Goal: Information Seeking & Learning: Learn about a topic

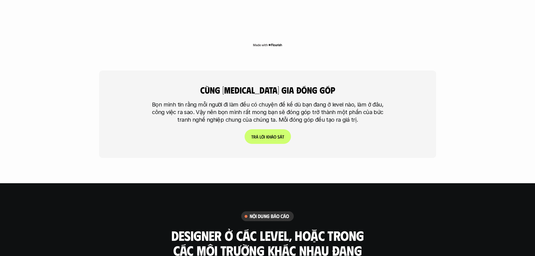
scroll to position [1572, 0]
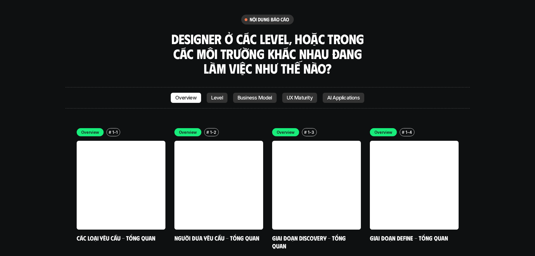
click at [218, 95] on p "Level" at bounding box center [217, 98] width 12 height 6
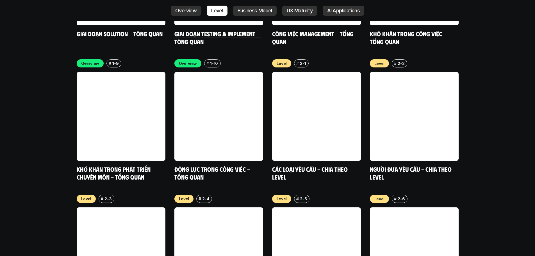
scroll to position [1912, 0]
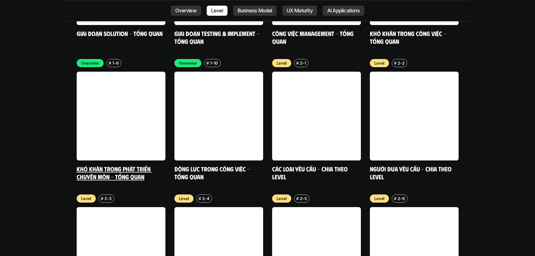
click at [116, 165] on link "Khó khăn trong phát triển chuyên môn - Tổng quan" at bounding box center [114, 172] width 75 height 15
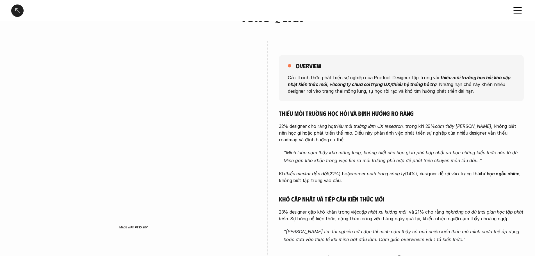
scroll to position [56, 0]
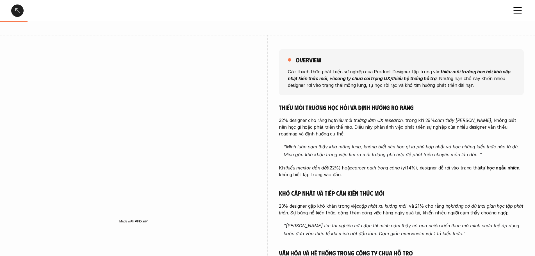
click at [314, 76] on strong "khó cập nhật kiến thức mới" at bounding box center [400, 75] width 224 height 12
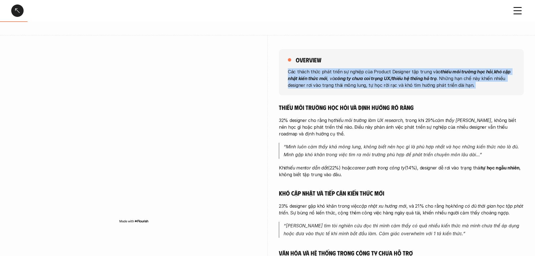
click at [314, 76] on strong "khó cập nhật kiến thức mới" at bounding box center [400, 75] width 224 height 12
click at [314, 97] on div "overview Các thách thức phát triển sự nghiệp của Product Designer tập trung vào…" at bounding box center [401, 184] width 245 height 298
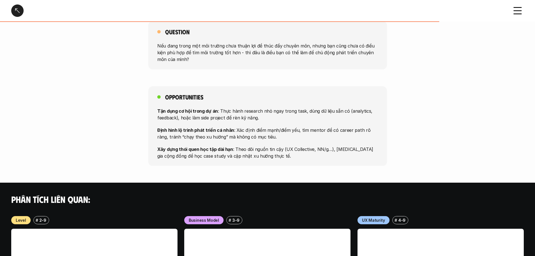
scroll to position [393, 0]
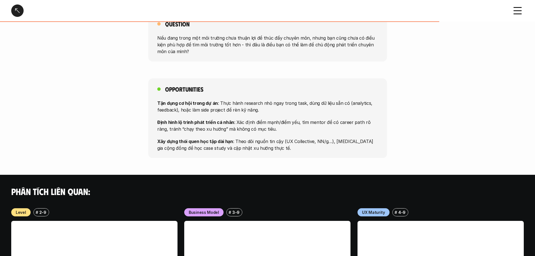
click at [191, 109] on p "Tận dụng cơ hội trong dự án : Thực hành research nhỏ ngay trong task, dùng dữ l…" at bounding box center [267, 105] width 221 height 13
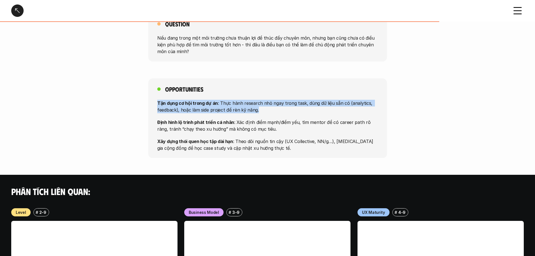
click at [191, 109] on p "Tận dụng cơ hội trong dự án : Thực hành research nhỏ ngay trong task, dùng dữ l…" at bounding box center [267, 105] width 221 height 13
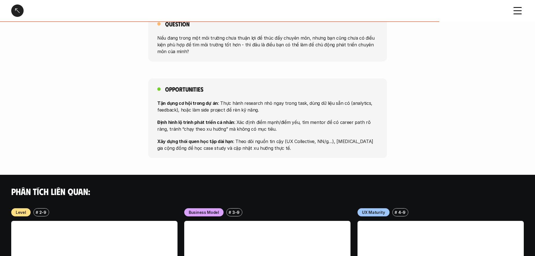
click at [209, 130] on p "Định hình lộ trình phát triển cá nhân : Xác định điểm mạnh/điểm yếu, tìm mentor…" at bounding box center [267, 124] width 221 height 13
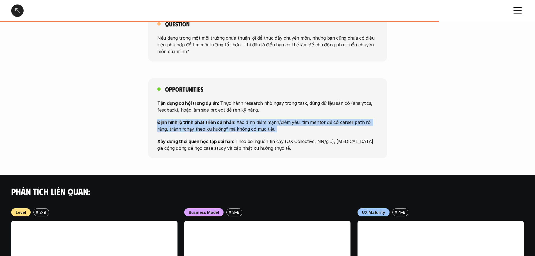
click at [209, 130] on p "Định hình lộ trình phát triển cá nhân : Xác định điểm mạnh/điểm yếu, tìm mentor…" at bounding box center [267, 124] width 221 height 13
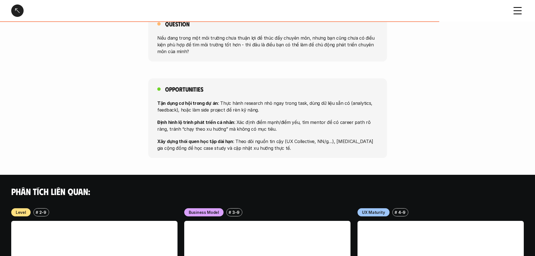
click at [213, 146] on p "Xây dựng thói quen học tập dài hạn : Theo dõi nguồn tin cậy (UX Collective, NN/…" at bounding box center [267, 144] width 221 height 13
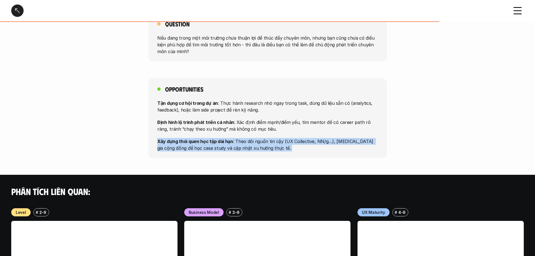
click at [213, 146] on p "Xây dựng thói quen học tập dài hạn : Theo dõi nguồn tin cậy (UX Collective, NN/…" at bounding box center [267, 144] width 221 height 13
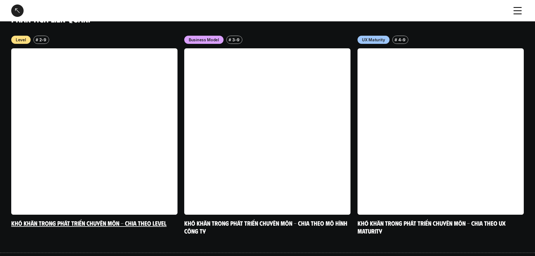
scroll to position [576, 0]
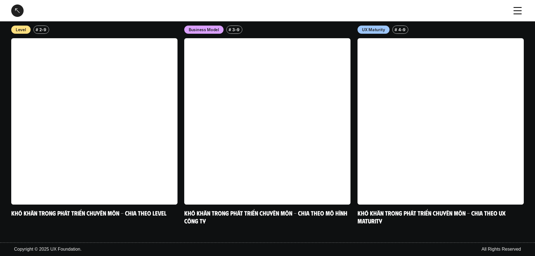
click at [20, 7] on div at bounding box center [17, 10] width 12 height 12
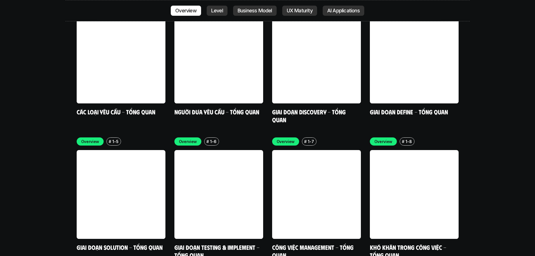
scroll to position [1748, 0]
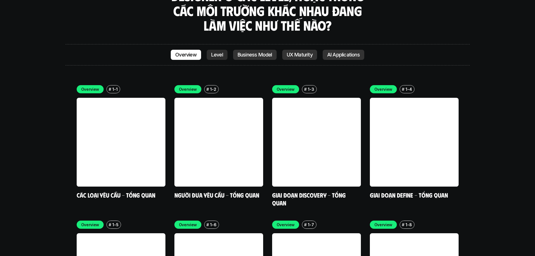
scroll to position [1608, 0]
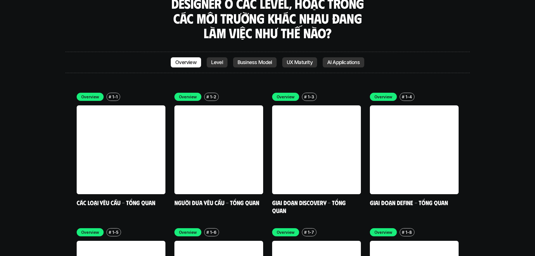
click at [215, 60] on p "Level" at bounding box center [217, 63] width 12 height 6
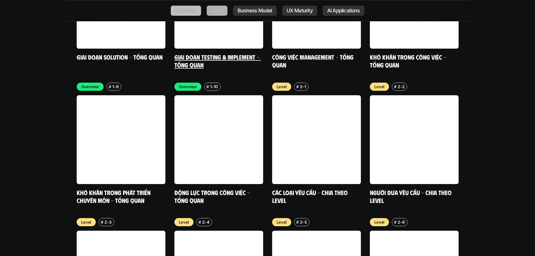
scroll to position [1912, 0]
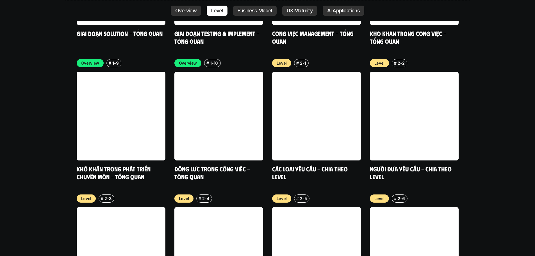
click at [306, 11] on p "UX Maturity" at bounding box center [300, 11] width 26 height 6
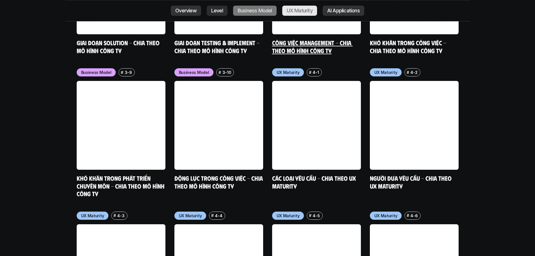
scroll to position [2589, 0]
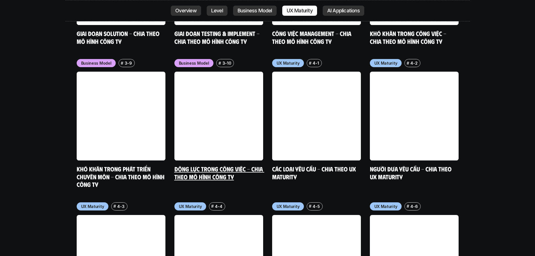
click at [221, 165] on link "Động lực trong công việc - Chia theo mô hình công ty" at bounding box center [219, 172] width 90 height 15
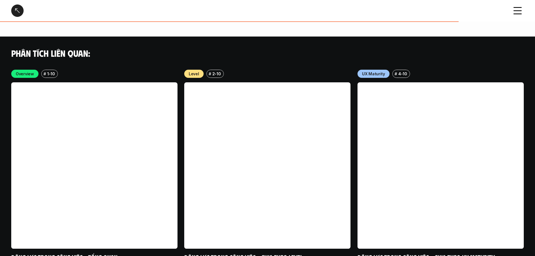
scroll to position [1039, 0]
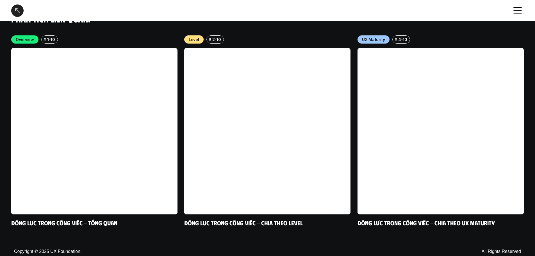
click at [20, 5] on div at bounding box center [17, 10] width 12 height 12
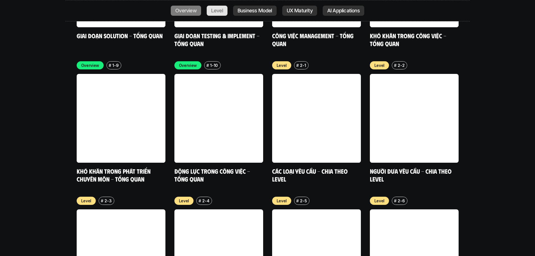
scroll to position [1917, 0]
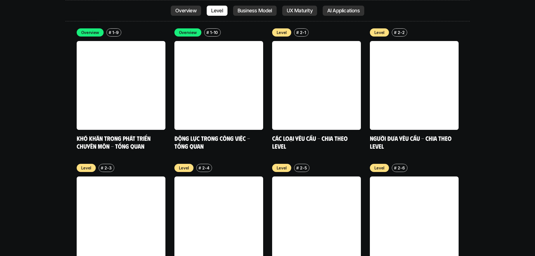
scroll to position [2001, 0]
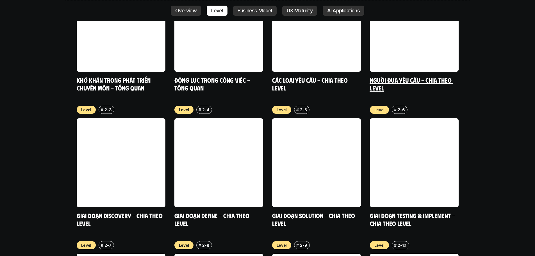
click at [428, 42] on div "Level # 2-2 Người đưa yêu cầu - Chia theo Level" at bounding box center [414, 30] width 89 height 121
click at [432, 76] on link "Người đưa yêu cầu - Chia theo Level" at bounding box center [411, 83] width 83 height 15
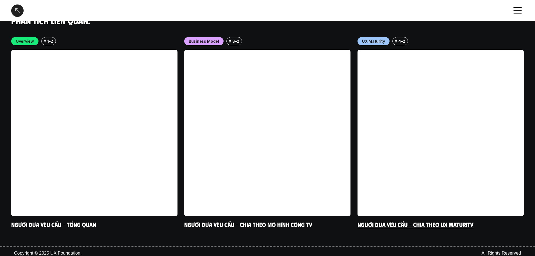
scroll to position [1451, 0]
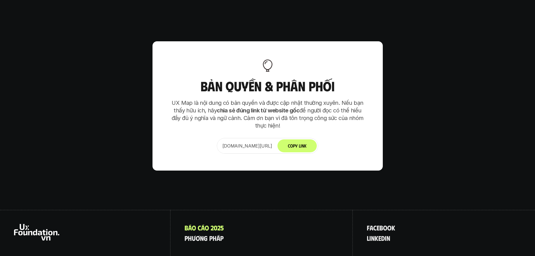
scroll to position [3526, 0]
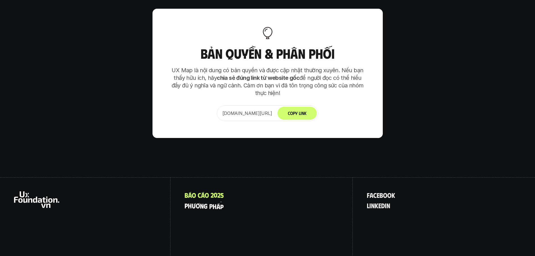
click at [207, 202] on p "p h ư ơ n g p h á p" at bounding box center [203, 205] width 39 height 7
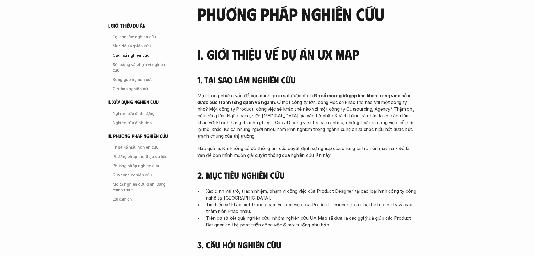
scroll to position [28, 0]
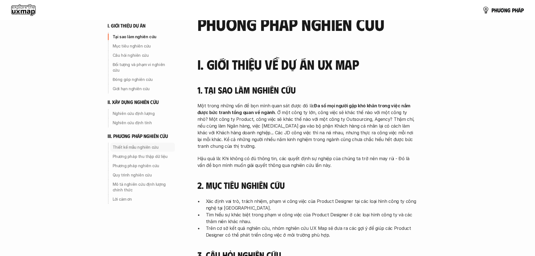
click at [138, 144] on p "Thiết kế mẫu nghiên cứu" at bounding box center [143, 147] width 60 height 6
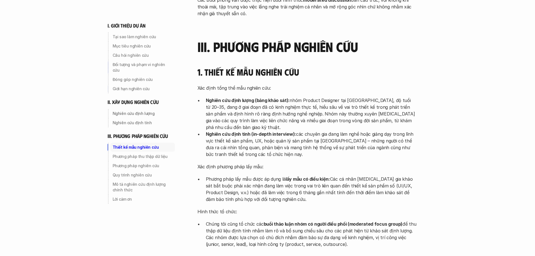
scroll to position [1258, 0]
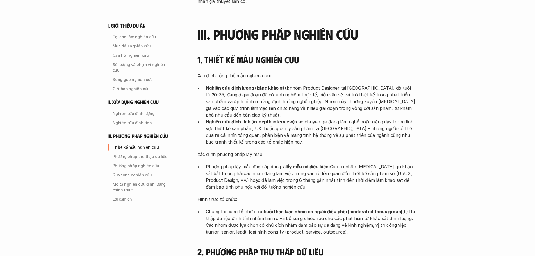
click at [273, 118] on p "Nghiên cứu định tính (in-depth interview): các chuyên gia đang làm nghề hoặc gi…" at bounding box center [311, 131] width 211 height 27
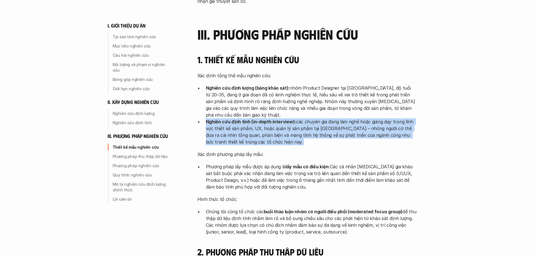
click at [273, 118] on p "Nghiên cứu định tính (in-depth interview): các chuyên gia đang làm nghề hoặc gi…" at bounding box center [311, 131] width 211 height 27
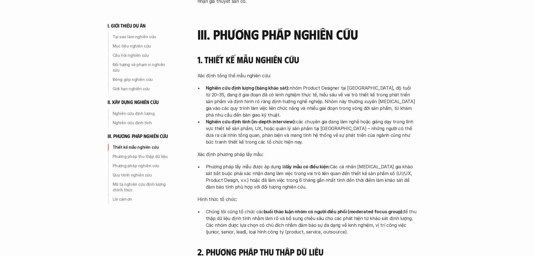
click at [251, 163] on p "Phương pháp lấy mẫu được áp dụng là lấy mẫu có điều kiện: Các cá nhân tham gia …" at bounding box center [311, 176] width 211 height 27
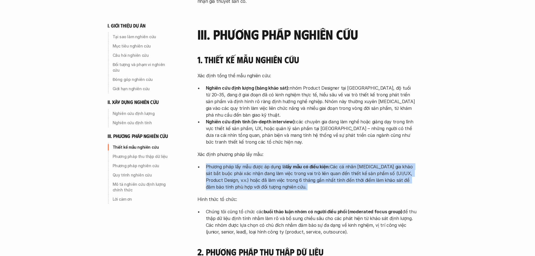
click at [251, 163] on p "Phương pháp lấy mẫu được áp dụng là lấy mẫu có điều kiện: Các cá nhân tham gia …" at bounding box center [311, 176] width 211 height 27
click at [256, 163] on p "Phương pháp lấy mẫu được áp dụng là lấy mẫu có điều kiện: Các cá nhân tham gia …" at bounding box center [311, 176] width 211 height 27
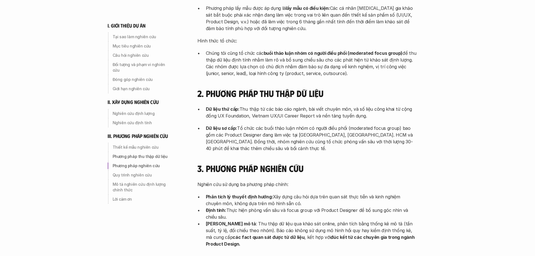
scroll to position [1426, 0]
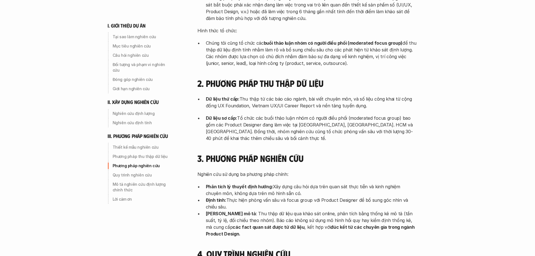
click at [263, 210] on p "Định lượng mô tả : Thu thập dữ liệu qua khảo sát online, phân tích bằng thống k…" at bounding box center [311, 223] width 211 height 27
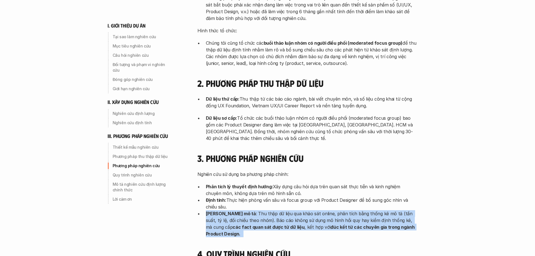
click at [263, 210] on p "Định lượng mô tả : Thu thập dữ liệu qua khảo sát online, phân tích bằng thống k…" at bounding box center [311, 223] width 211 height 27
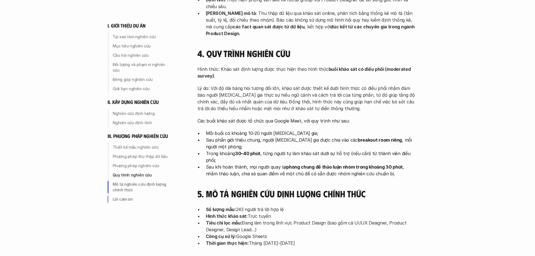
scroll to position [1651, 0]
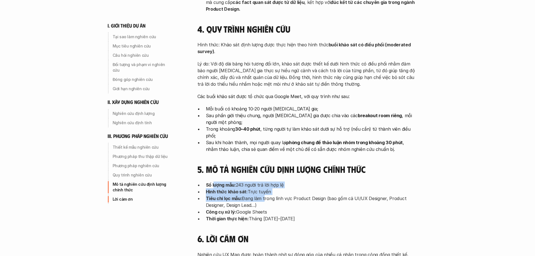
drag, startPoint x: 213, startPoint y: 140, endPoint x: 263, endPoint y: 151, distance: 51.6
click at [263, 181] on ul "Số lượng mẫu: 243 người trả lời hợp lệ Hình thức khảo sát: Trực tuyến Tiêu chí …" at bounding box center [306, 201] width 219 height 40
click at [257, 195] on p "Tiêu chí lọc mẫu: Đang làm trong lĩnh vực Product Design (bao gồm cả UI/UX Desi…" at bounding box center [311, 201] width 211 height 13
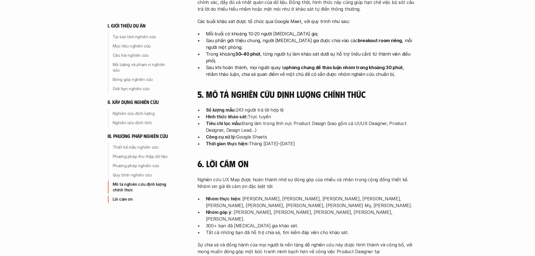
scroll to position [1763, 0]
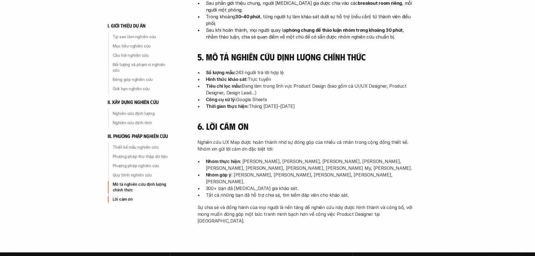
click at [250, 171] on p "Nhóm góp ý : Hoàng Nguyễn, Thái Lâm, Hiếu Văn, Tôn Đức Thăng Long, Nguyễn Anh Q…" at bounding box center [311, 177] width 211 height 13
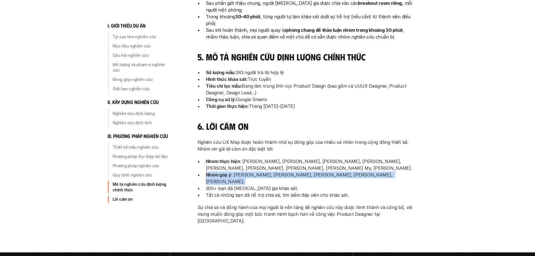
click at [250, 171] on p "Nhóm góp ý : Hoàng Nguyễn, Thái Lâm, Hiếu Văn, Tôn Đức Thăng Long, Nguyễn Anh Q…" at bounding box center [311, 177] width 211 height 13
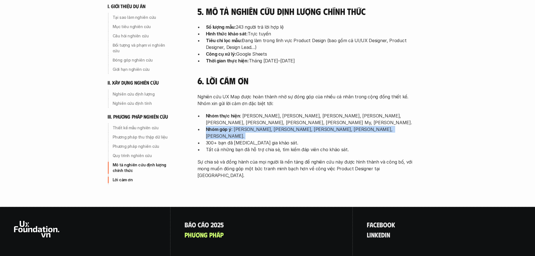
scroll to position [1811, 0]
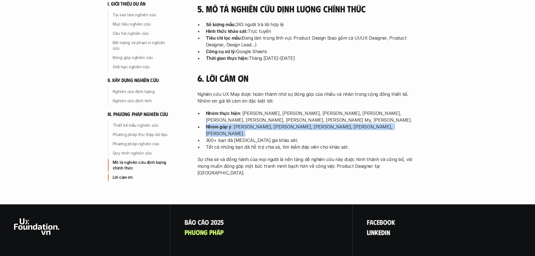
click at [387, 228] on p "l i n k e d i n" at bounding box center [378, 231] width 23 height 7
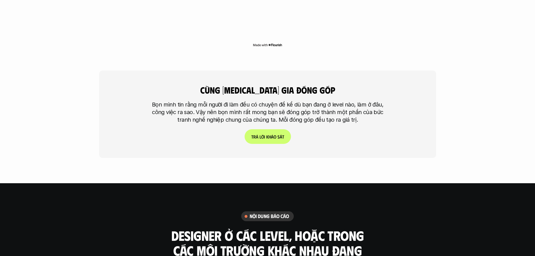
scroll to position [1544, 0]
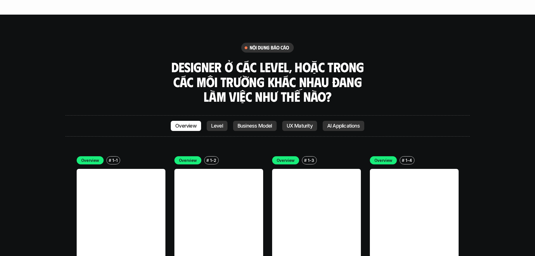
click at [225, 190] on link at bounding box center [218, 213] width 89 height 89
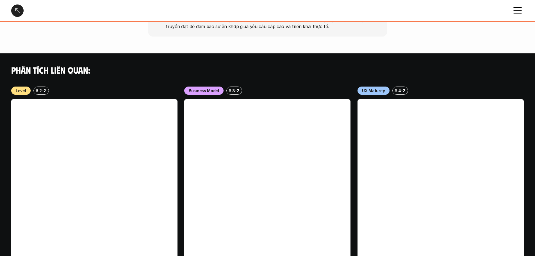
scroll to position [443, 0]
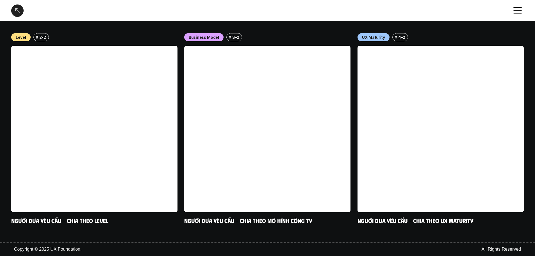
click at [513, 9] on icon at bounding box center [517, 10] width 12 height 12
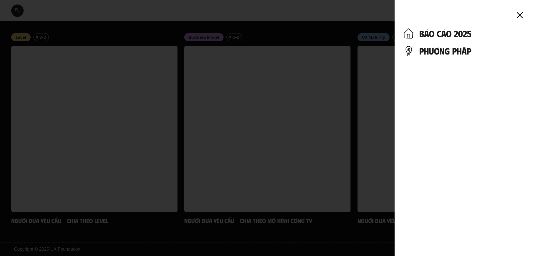
click at [453, 36] on h4 "báo cáo 2025" at bounding box center [472, 33] width 107 height 11
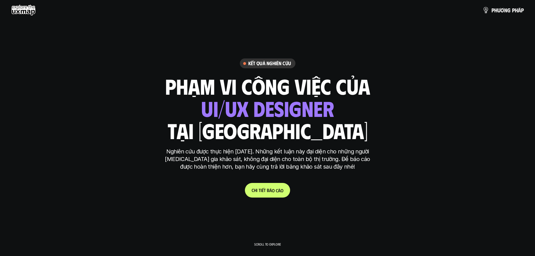
click at [272, 192] on p "C h i t i ế t b á o c á o" at bounding box center [268, 189] width 32 height 5
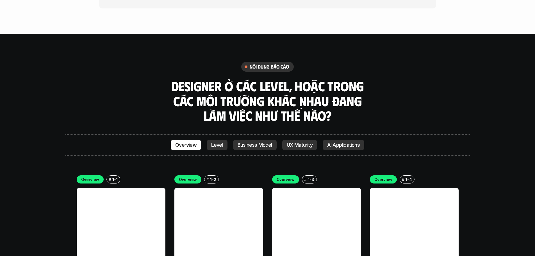
scroll to position [1694, 0]
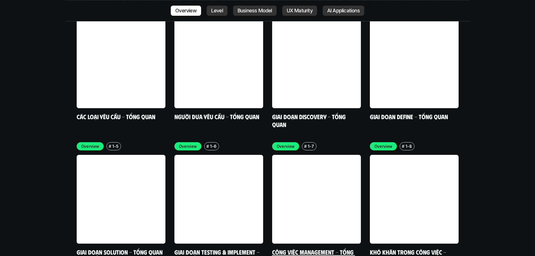
click at [315, 163] on link at bounding box center [316, 199] width 89 height 89
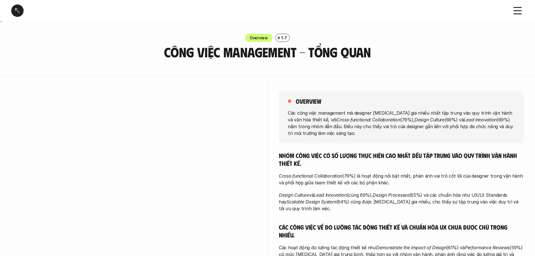
click at [20, 6] on div at bounding box center [17, 10] width 12 height 12
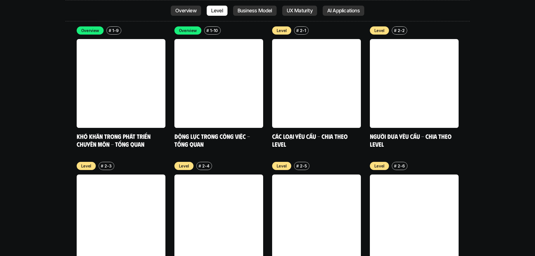
scroll to position [2113, 0]
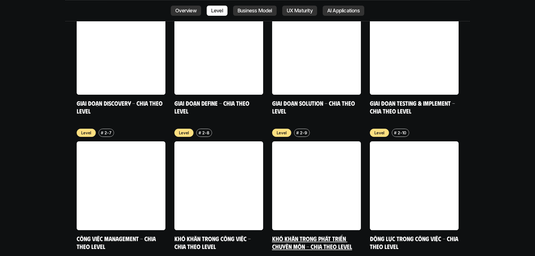
click at [310, 234] on link "Khó khăn trong phát triển chuyên môn - Chia theo level" at bounding box center [312, 241] width 80 height 15
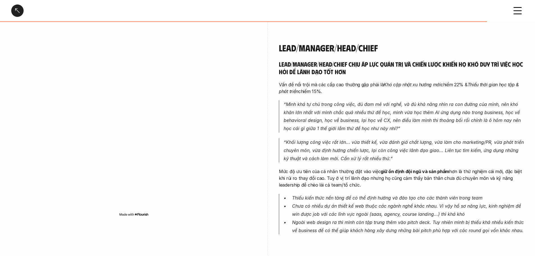
scroll to position [1404, 0]
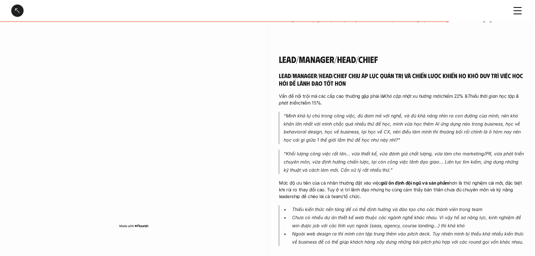
click at [410, 72] on h5 "Lead/Manager/Head/Chief chịu áp lực quản trị và chiến lược khiến họ khó duy trì…" at bounding box center [401, 79] width 245 height 15
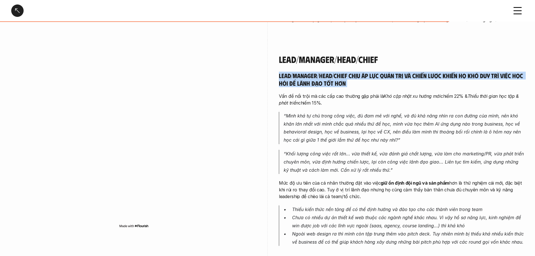
click at [410, 72] on h5 "Lead/Manager/Head/Chief chịu áp lực quản trị và chiến lược khiến họ khó duy trì…" at bounding box center [401, 79] width 245 height 15
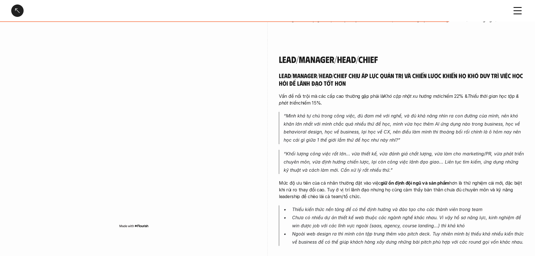
click at [311, 93] on p "Vấn đề nổi trội mà các cấp cao thường gặp phải là Khó cập nhật xu hướng mới chi…" at bounding box center [401, 99] width 245 height 13
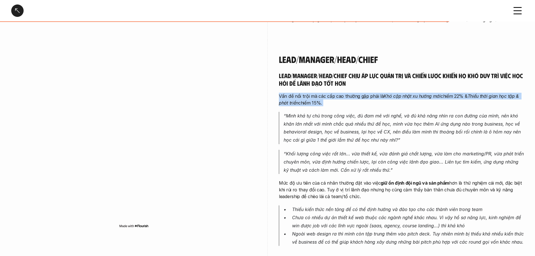
click at [311, 93] on p "Vấn đề nổi trội mà các cấp cao thường gặp phải là Khó cập nhật xu hướng mới chi…" at bounding box center [401, 99] width 245 height 13
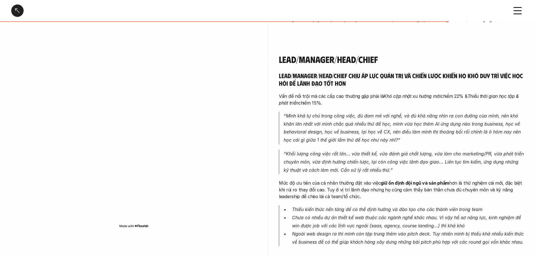
click at [349, 112] on p "“Mình khá tự chủ trong công việc, đủ đam mê với nghề, và đủ khả năng nhìn ra co…" at bounding box center [404, 128] width 240 height 32
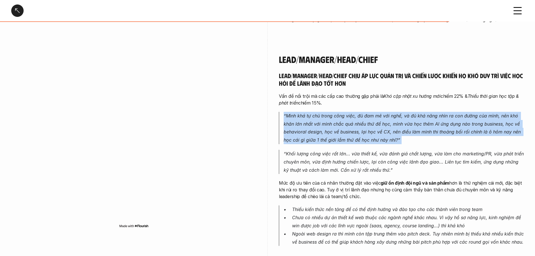
click at [349, 112] on p "“Mình khá tự chủ trong công việc, đủ đam mê với nghề, và đủ khả năng nhìn ra co…" at bounding box center [404, 128] width 240 height 32
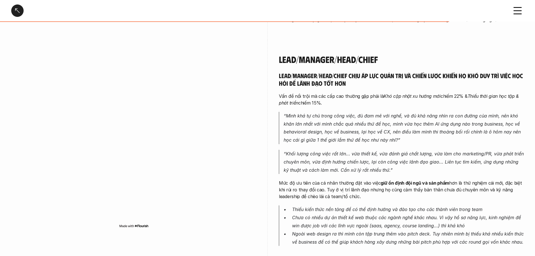
click at [337, 145] on div "Lead/Manager/Head/Chief chịu áp lực quản trị và chiến lược khiến họ khó duy trì…" at bounding box center [401, 165] width 245 height 187
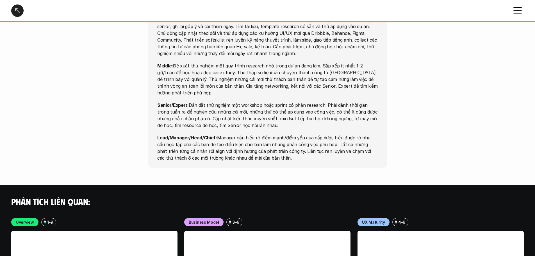
scroll to position [1741, 0]
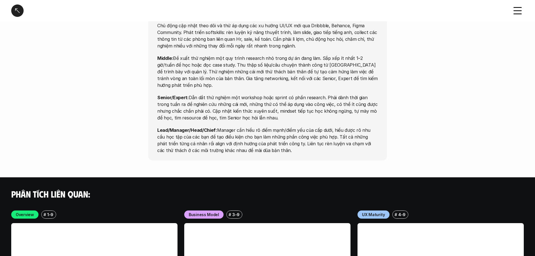
click at [270, 127] on p "Lead/Manager/Head/Chief: Manager cần hiểu rõ điểm mạnh/điểm yếu của cấp dưới, h…" at bounding box center [267, 140] width 221 height 27
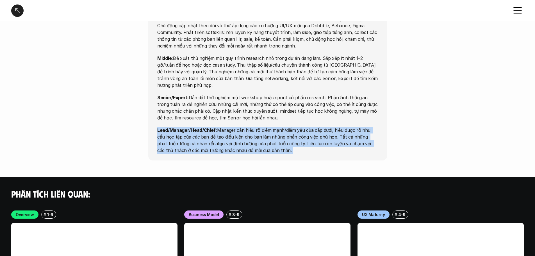
click at [270, 127] on p "Lead/Manager/Head/Chief: Manager cần hiểu rõ điểm mạnh/điểm yếu của cấp dưới, h…" at bounding box center [267, 140] width 221 height 27
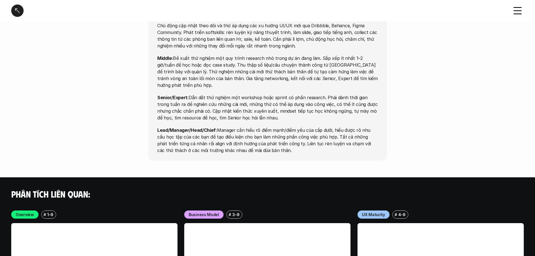
click at [270, 127] on p "Lead/Manager/Head/Chief: Manager cần hiểu rõ điểm mạnh/điểm yếu của cấp dưới, h…" at bounding box center [267, 140] width 221 height 27
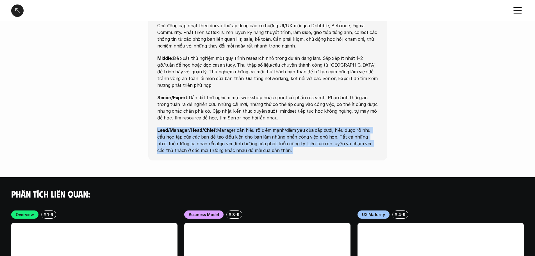
click at [270, 127] on p "Lead/Manager/Head/Chief: Manager cần hiểu rõ điểm mạnh/điểm yếu của cấp dưới, h…" at bounding box center [267, 140] width 221 height 27
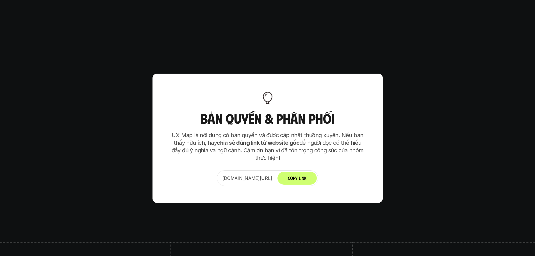
scroll to position [3448, 0]
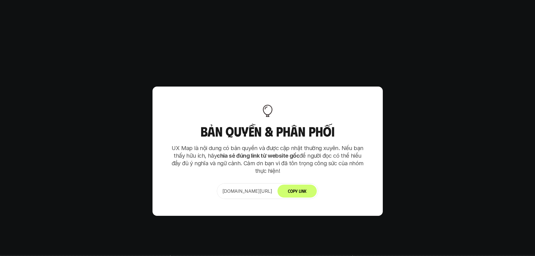
click at [231, 144] on p "UX Map là nội dung có bản quyền và được cập nhật thường xuyên. Nếu bạn thấy hữu…" at bounding box center [267, 159] width 197 height 30
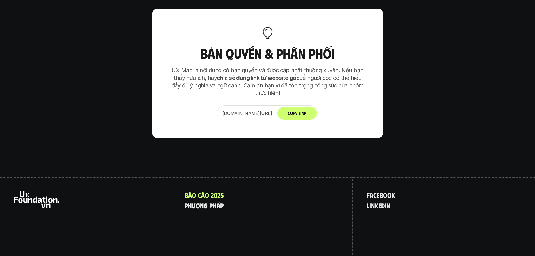
click at [232, 110] on p "[DOMAIN_NAME][URL]" at bounding box center [247, 113] width 50 height 7
copy p "uxfoundation"
